Goal: Find contact information: Find contact information

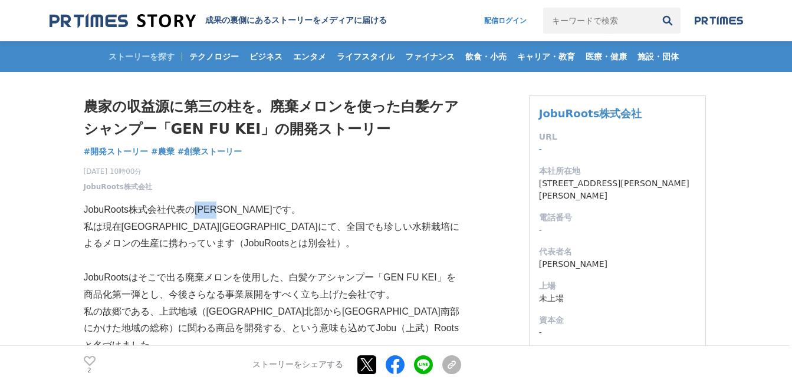
drag, startPoint x: 197, startPoint y: 209, endPoint x: 234, endPoint y: 212, distance: 36.6
click at [234, 212] on p "JobuRoots株式会社代表の[PERSON_NAME]です。" at bounding box center [272, 210] width 377 height 17
copy p "[PERSON_NAME]"
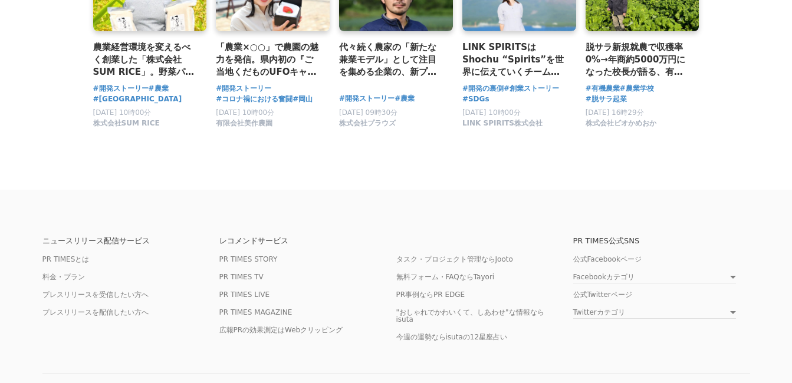
scroll to position [6976, 0]
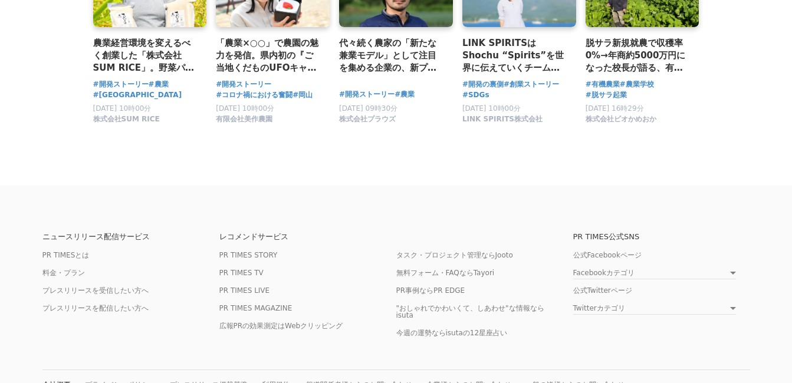
click at [54, 381] on link "会社概要" at bounding box center [56, 385] width 28 height 9
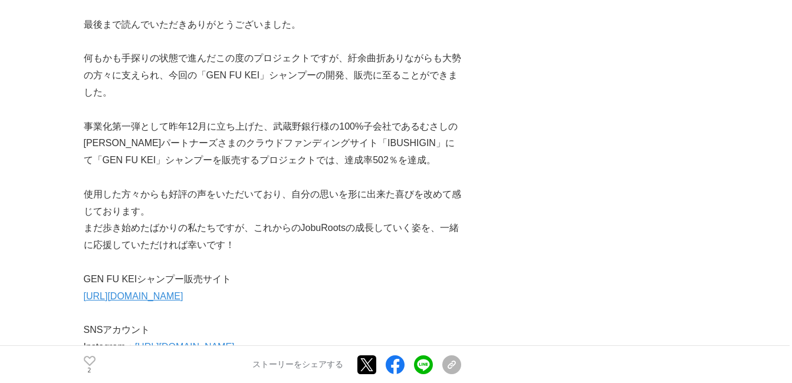
scroll to position [5915, 0]
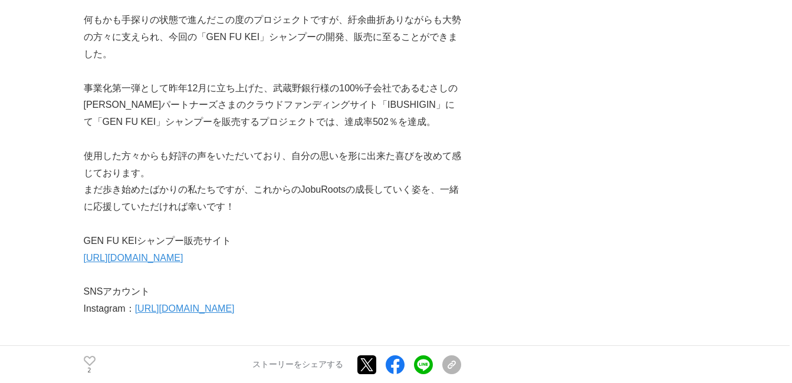
click at [131, 253] on link "[URL][DOMAIN_NAME]" at bounding box center [134, 258] width 100 height 10
click at [130, 253] on link "[URL][DOMAIN_NAME]" at bounding box center [134, 258] width 100 height 10
